Goal: Task Accomplishment & Management: Use online tool/utility

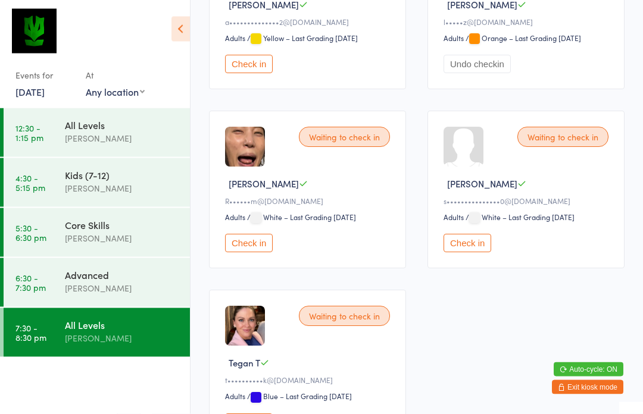
scroll to position [277, 0]
click at [260, 252] on button "Check in" at bounding box center [249, 243] width 48 height 18
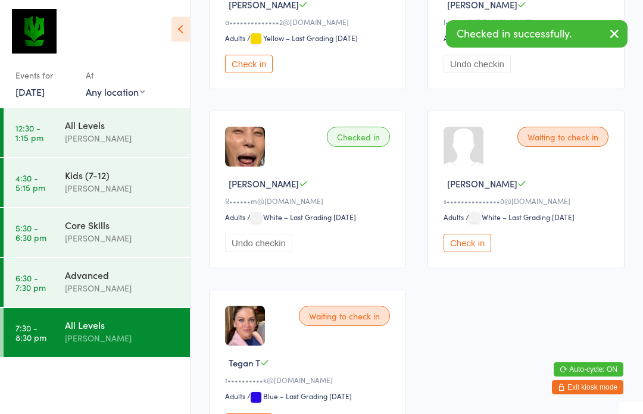
click at [154, 290] on div "[PERSON_NAME]" at bounding box center [122, 289] width 115 height 14
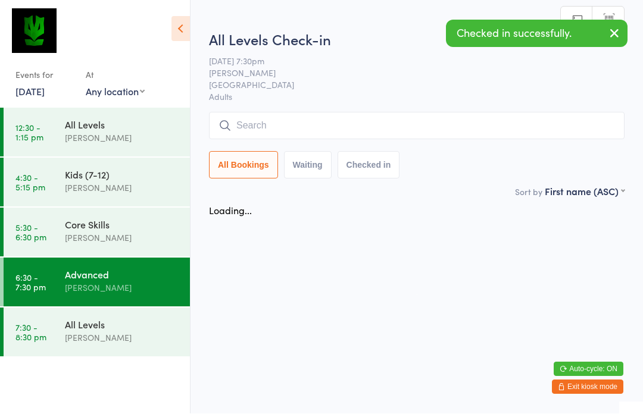
scroll to position [1, 0]
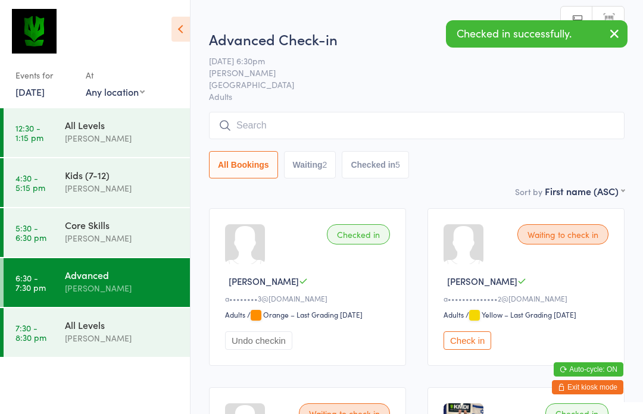
click at [152, 323] on div "All Levels" at bounding box center [122, 324] width 115 height 13
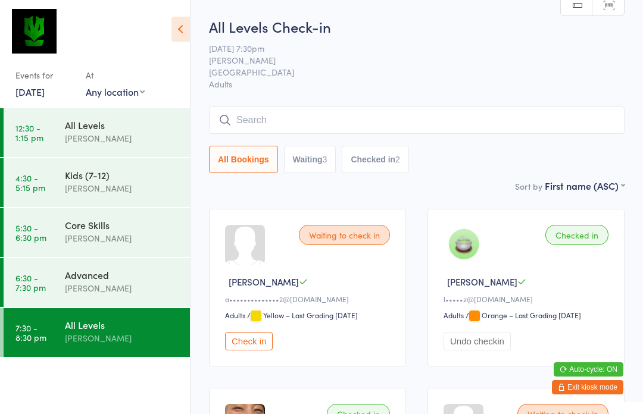
click at [224, 129] on input "search" at bounding box center [416, 120] width 415 height 27
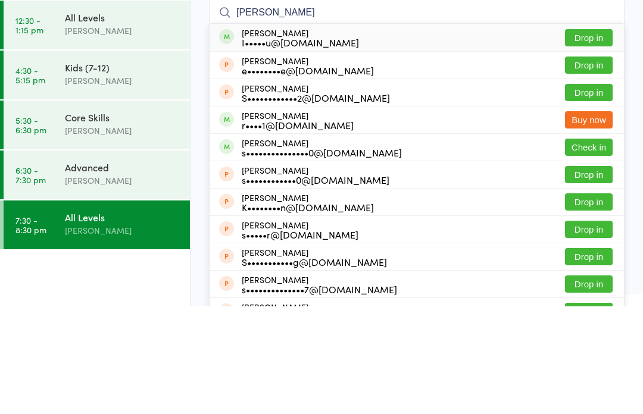
type input "[PERSON_NAME]"
click at [130, 268] on div "Advanced" at bounding box center [122, 274] width 115 height 13
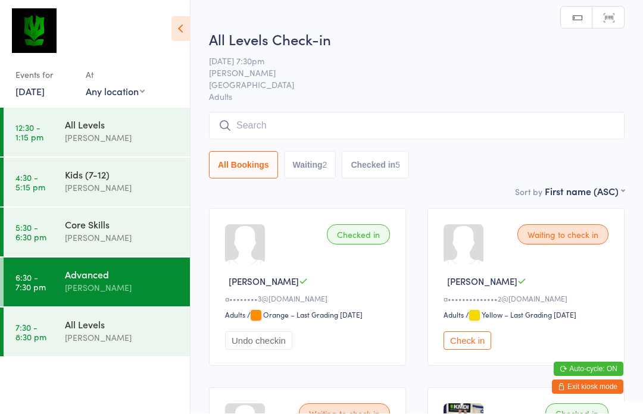
scroll to position [1, 0]
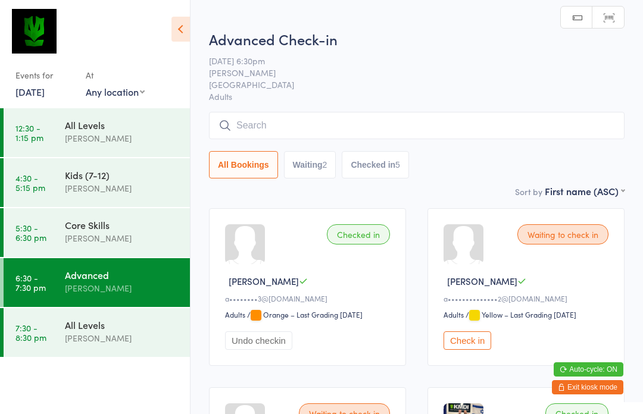
click at [243, 133] on input "search" at bounding box center [416, 125] width 415 height 27
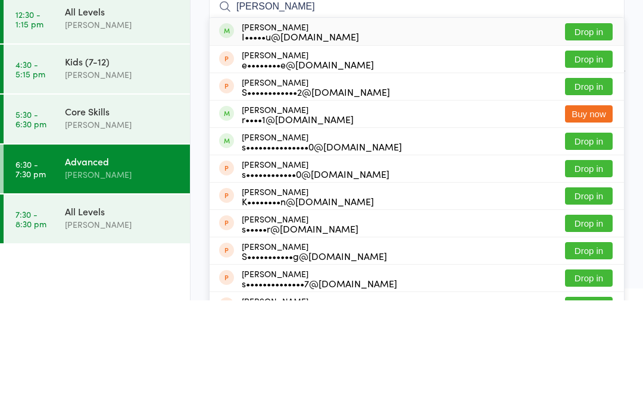
type input "[PERSON_NAME]"
click at [598, 246] on button "Drop in" at bounding box center [589, 254] width 48 height 17
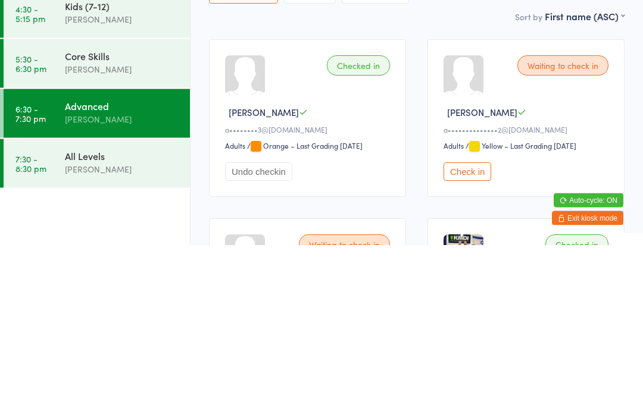
click at [114, 318] on div "All Levels" at bounding box center [122, 324] width 115 height 13
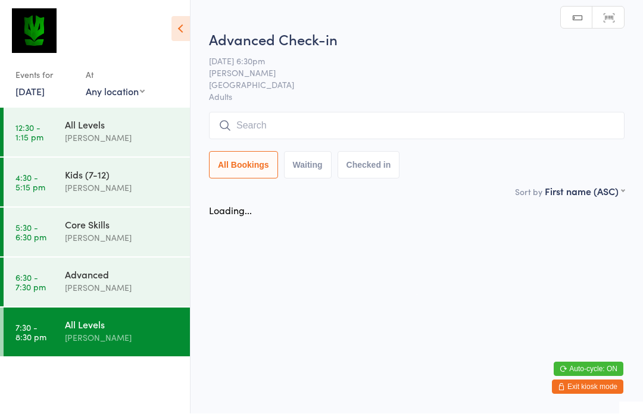
scroll to position [1, 0]
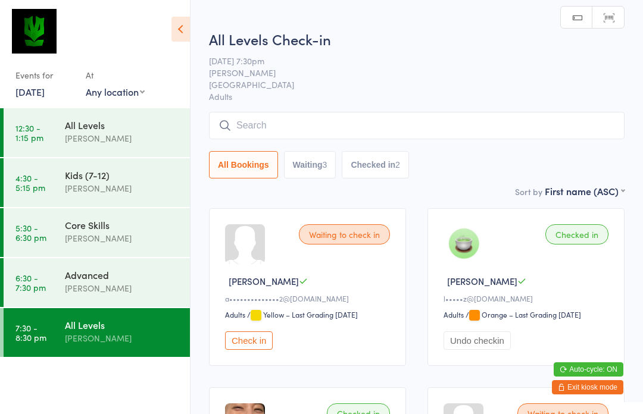
click at [330, 120] on input "search" at bounding box center [416, 125] width 415 height 27
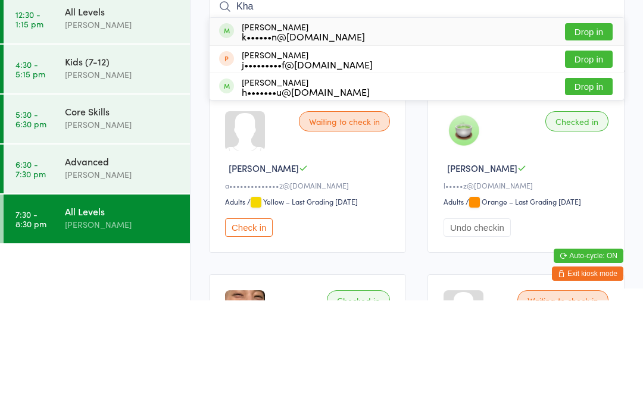
type input "Kha"
click at [592, 137] on button "Drop in" at bounding box center [589, 145] width 48 height 17
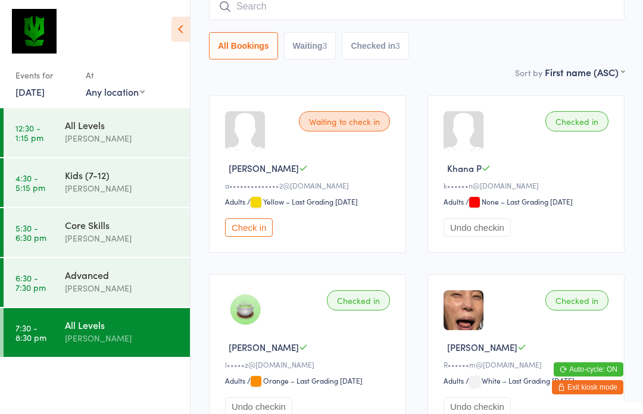
click at [99, 279] on div "Advanced" at bounding box center [122, 274] width 115 height 13
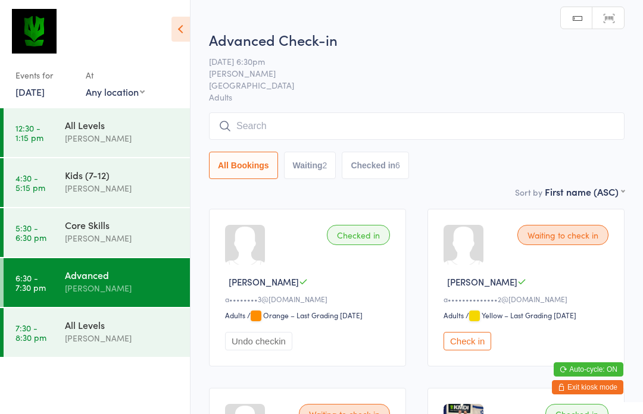
click at [302, 120] on input "search" at bounding box center [416, 126] width 415 height 27
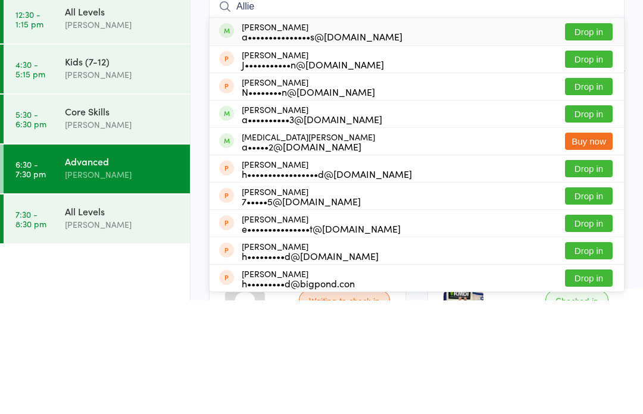
type input "Allie"
click at [589, 137] on button "Drop in" at bounding box center [589, 145] width 48 height 17
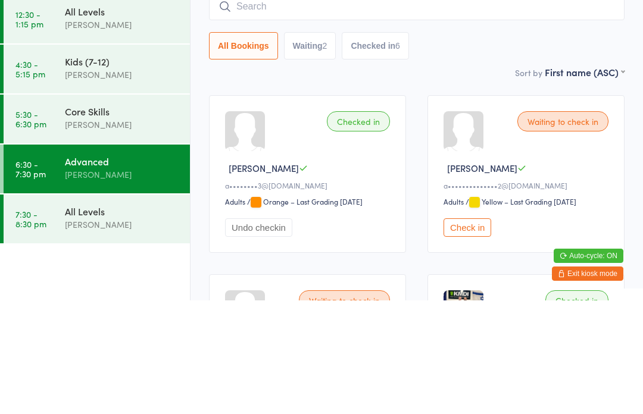
scroll to position [114, 0]
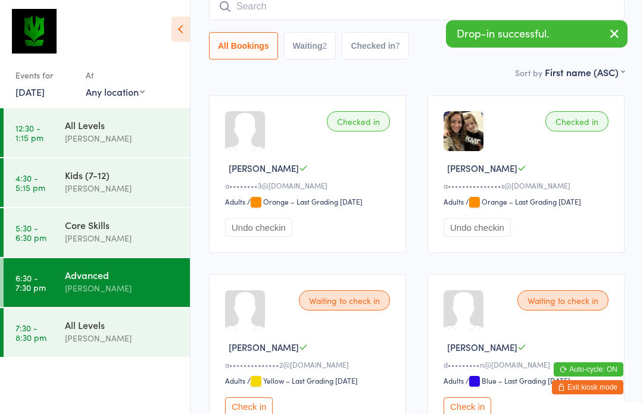
click at [84, 355] on div "All Levels [PERSON_NAME]" at bounding box center [127, 331] width 125 height 47
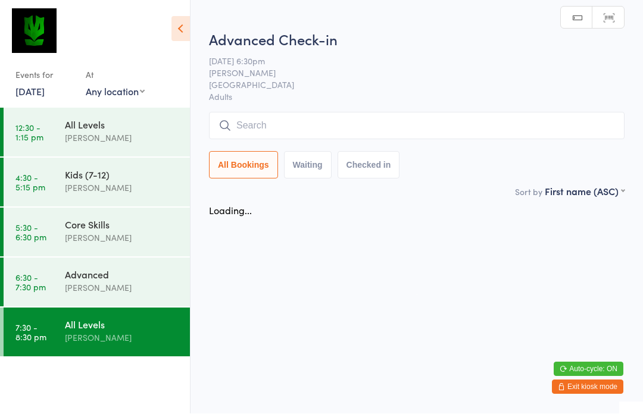
scroll to position [1, 0]
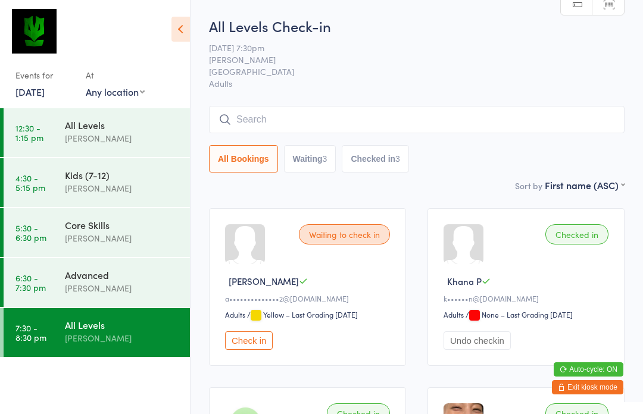
click at [138, 240] on div "[PERSON_NAME]" at bounding box center [122, 239] width 115 height 14
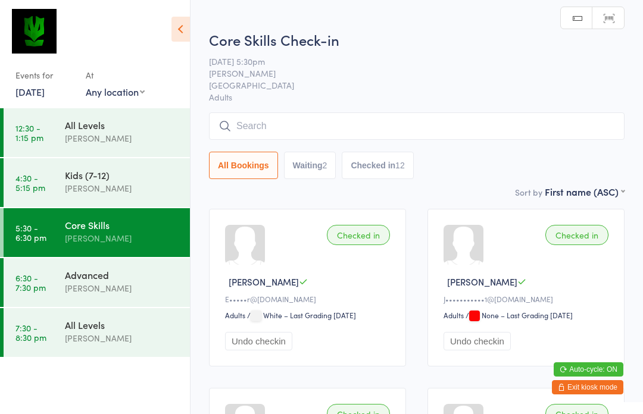
click at [313, 130] on input "search" at bounding box center [416, 126] width 415 height 27
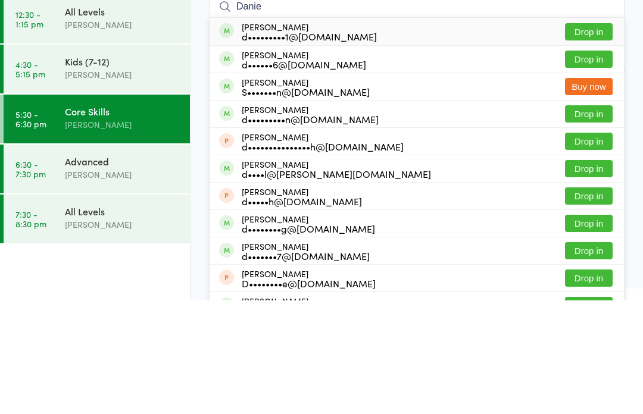
type input "Danie"
click at [588, 164] on button "Drop in" at bounding box center [589, 172] width 48 height 17
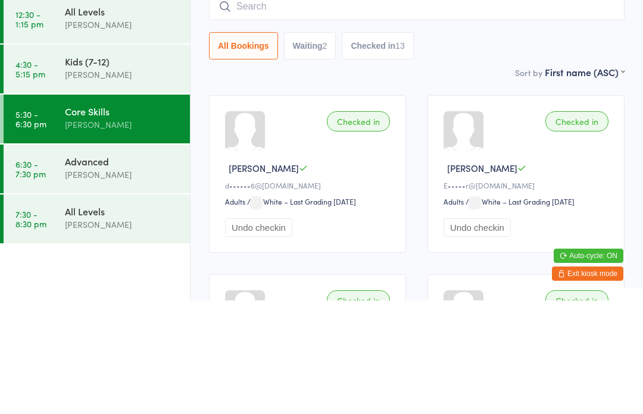
click at [142, 258] on div "Advanced [PERSON_NAME]" at bounding box center [127, 281] width 125 height 47
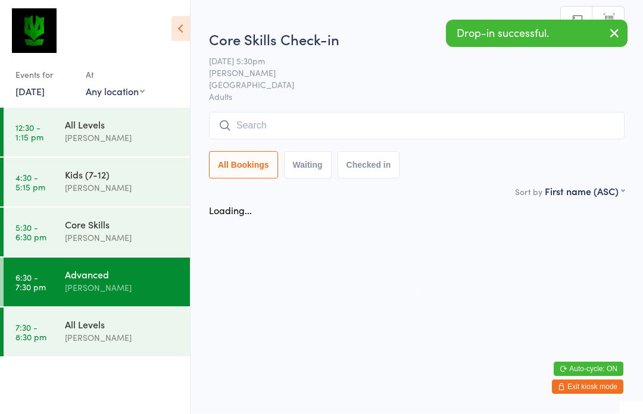
scroll to position [1, 0]
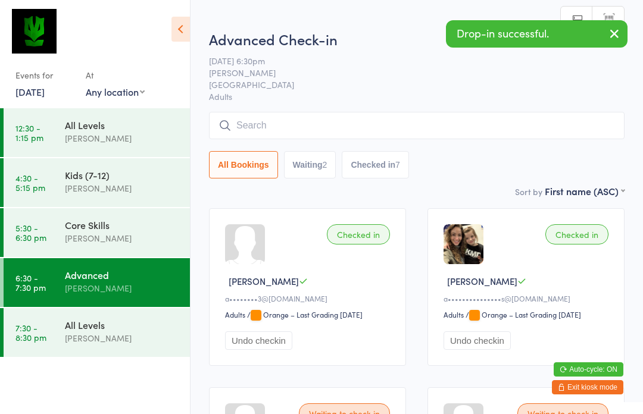
click at [301, 135] on input "search" at bounding box center [416, 125] width 415 height 27
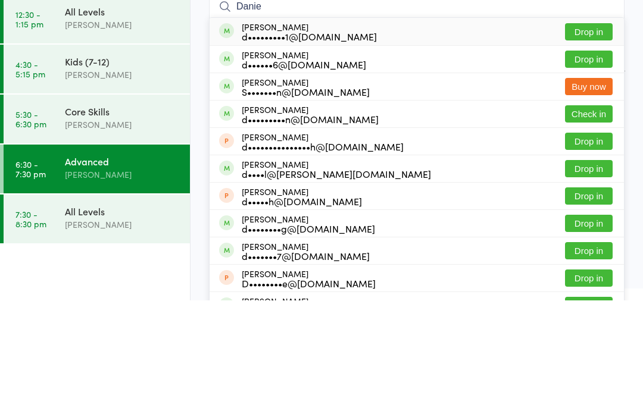
type input "Danie"
click at [588, 164] on button "Drop in" at bounding box center [589, 172] width 48 height 17
